Goal: Task Accomplishment & Management: Manage account settings

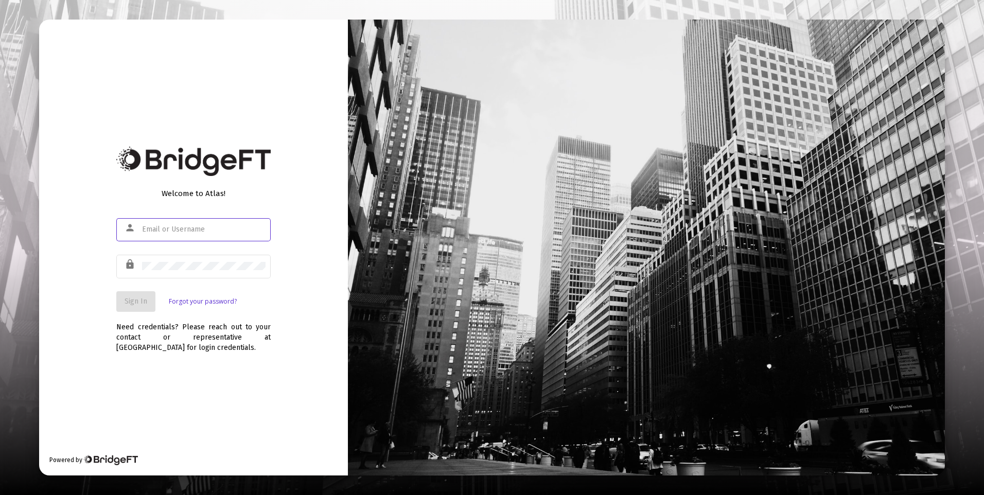
click at [186, 226] on input "text" at bounding box center [204, 230] width 124 height 8
click at [181, 231] on input "text" at bounding box center [204, 230] width 124 height 8
type input "[PERSON_NAME][EMAIL_ADDRESS][DOMAIN_NAME]"
click at [145, 302] on span "Sign In" at bounding box center [136, 301] width 23 height 9
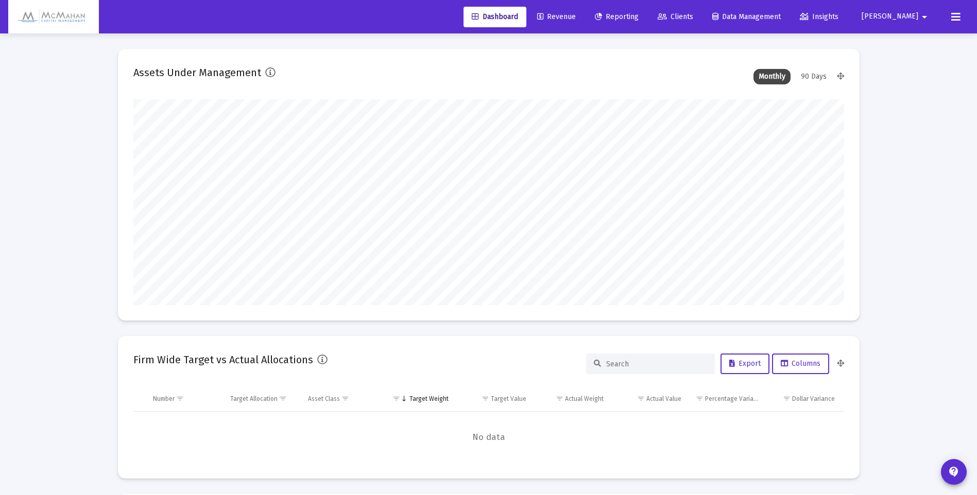
type input "[DATE]"
click at [915, 18] on span "[PERSON_NAME]" at bounding box center [889, 16] width 57 height 9
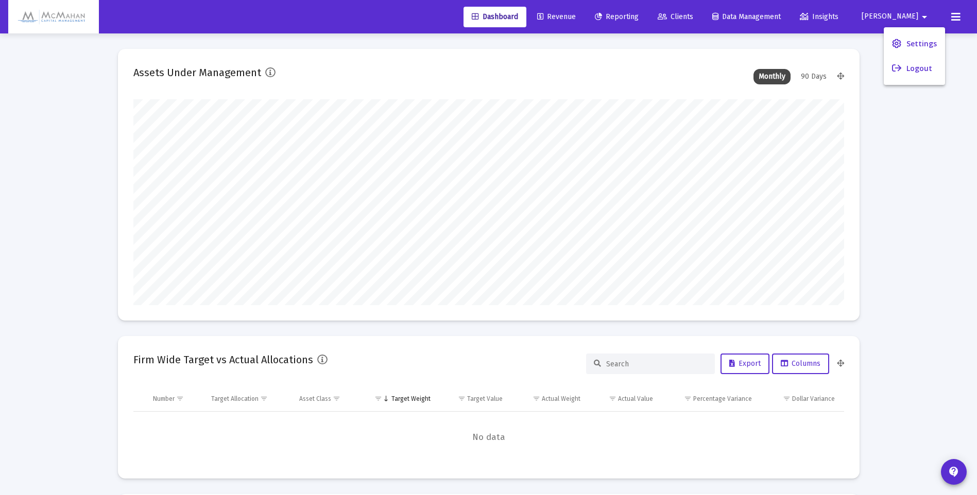
click at [915, 42] on span "Settings" at bounding box center [921, 43] width 30 height 25
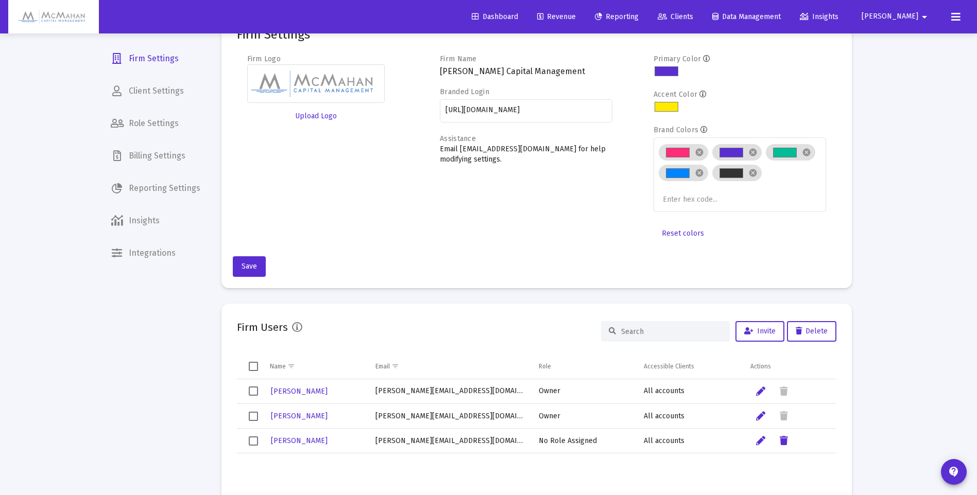
scroll to position [51, 0]
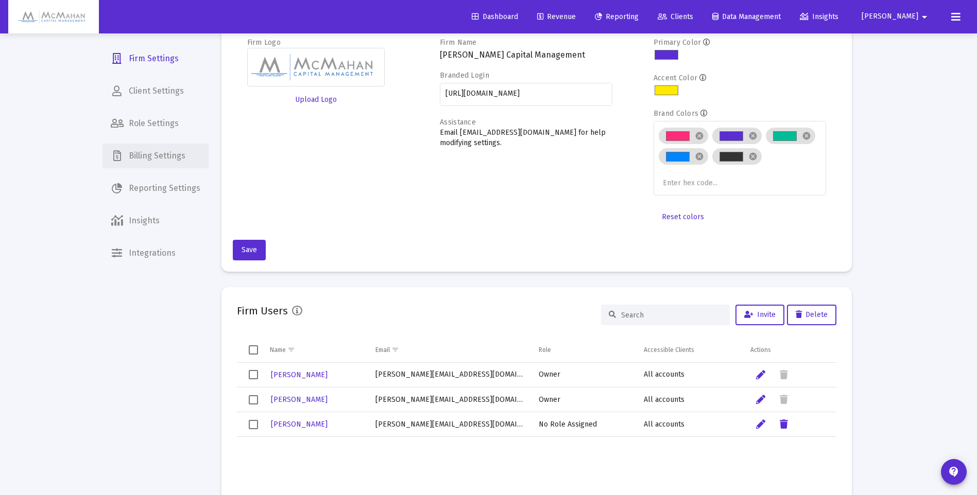
click at [150, 156] on span "Billing Settings" at bounding box center [155, 156] width 106 height 25
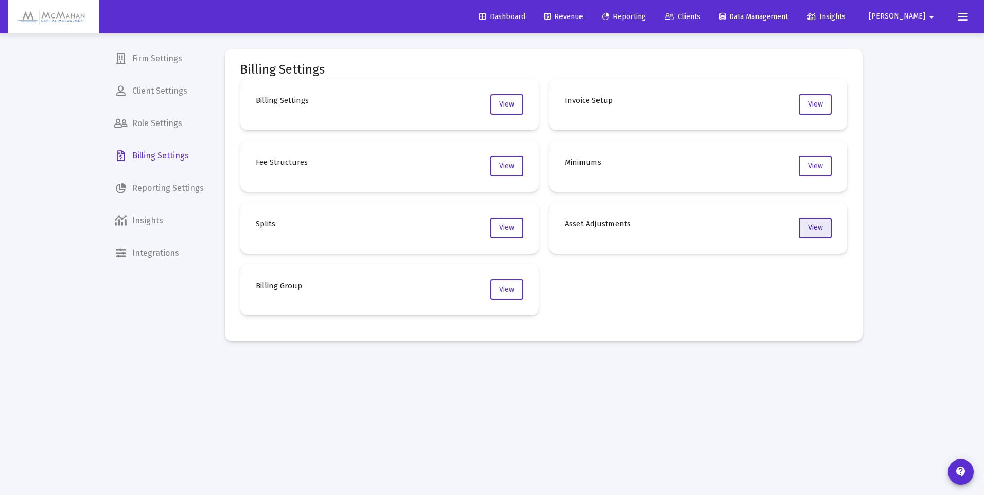
click at [815, 230] on span "View" at bounding box center [815, 227] width 15 height 9
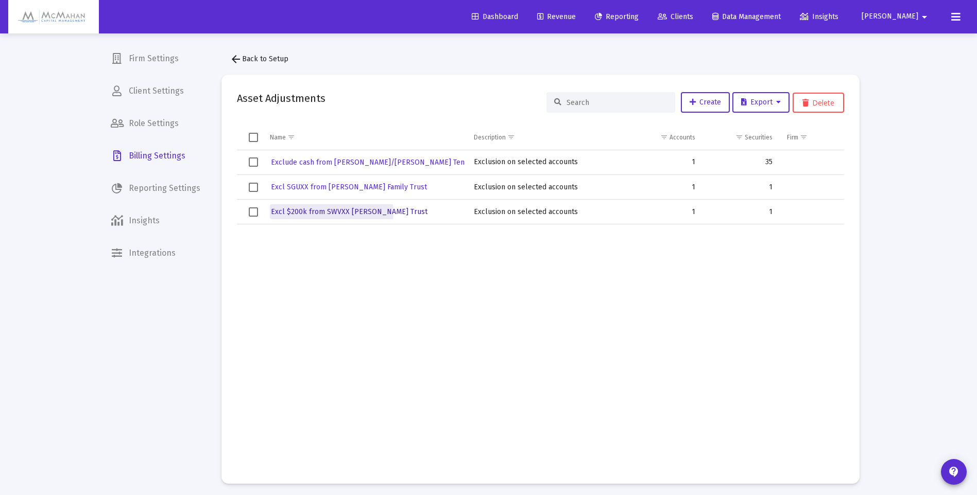
click at [320, 214] on span "Excl $200k from SWVXX [PERSON_NAME] Trust" at bounding box center [349, 212] width 157 height 9
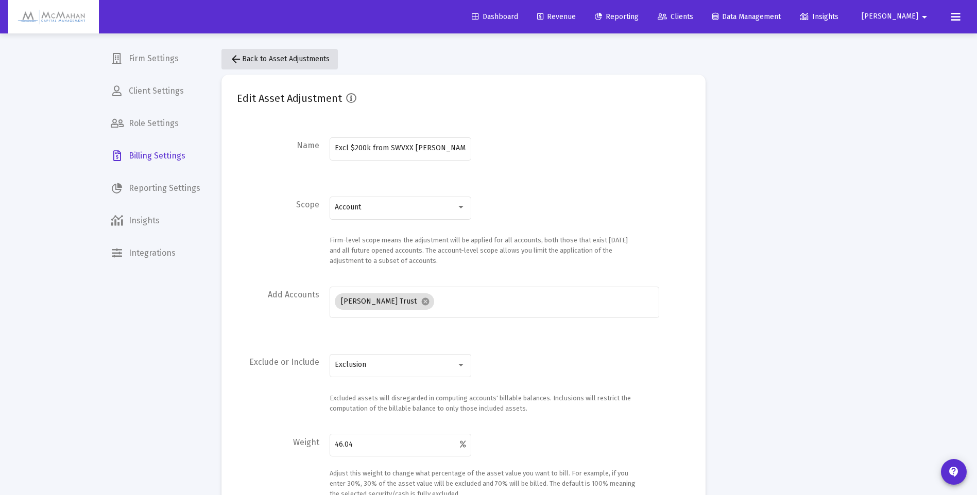
click at [233, 62] on mat-icon "arrow_back" at bounding box center [236, 59] width 12 height 12
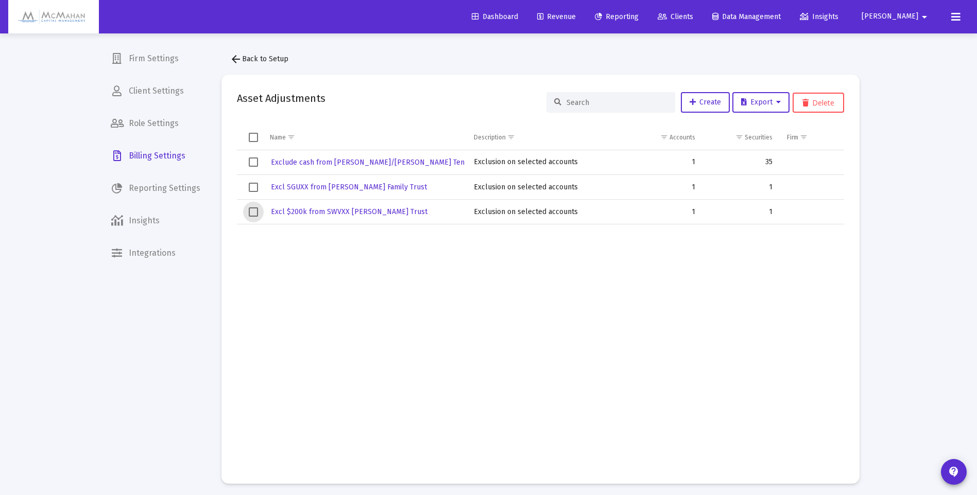
click at [253, 213] on span "Select row" at bounding box center [253, 212] width 9 height 9
click at [820, 106] on button "Delete" at bounding box center [817, 103] width 51 height 20
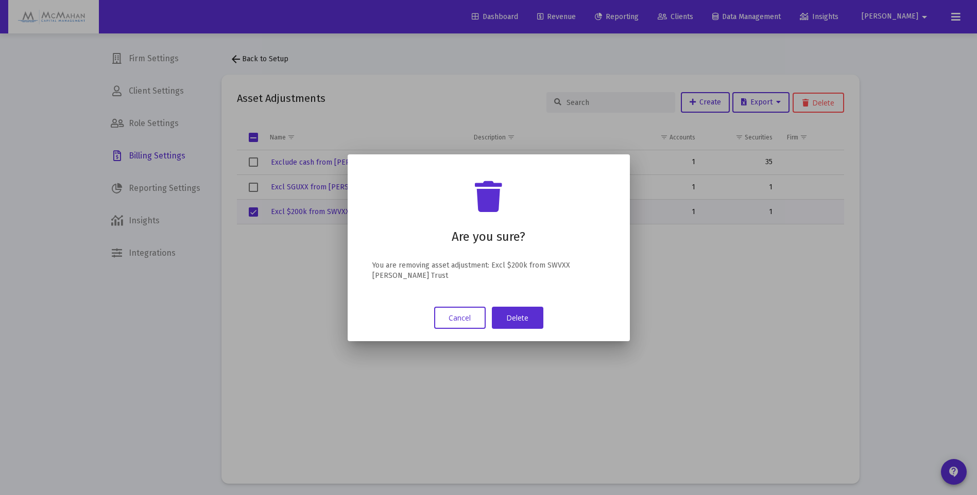
click at [520, 319] on button "Delete" at bounding box center [517, 318] width 51 height 22
